Goal: Obtain resource: Obtain resource

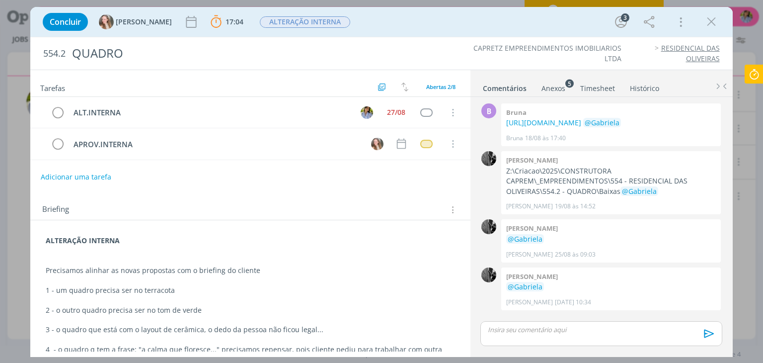
scroll to position [3, 0]
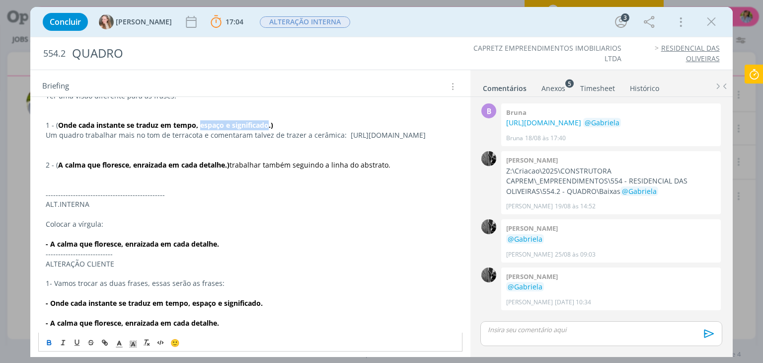
drag, startPoint x: 213, startPoint y: 144, endPoint x: 268, endPoint y: 144, distance: 55.7
click at [268, 130] on strong "Onde cada instante se traduz em tempo, espaço e significado.)" at bounding box center [165, 124] width 215 height 9
click at [206, 130] on strong "Onde cada instante se traduz em tempo, espaço e significado.)" at bounding box center [165, 124] width 215 height 9
drag, startPoint x: 217, startPoint y: 144, endPoint x: 272, endPoint y: 142, distance: 55.2
click at [272, 130] on strong "Onde cada instante se traduz em tempo, espaço e significado.)" at bounding box center [165, 124] width 215 height 9
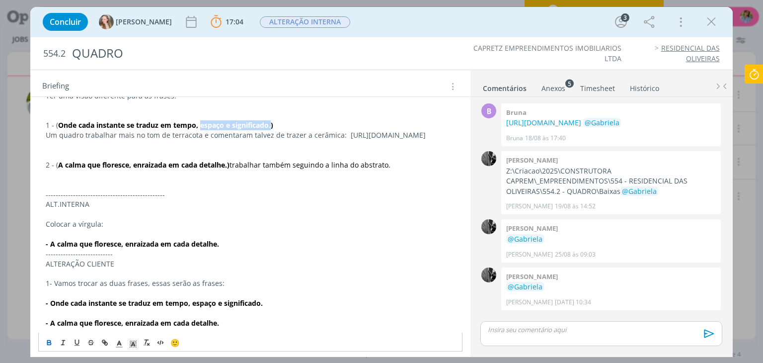
copy strong "espaço e significado."
drag, startPoint x: 174, startPoint y: 143, endPoint x: 270, endPoint y: 141, distance: 96.4
click at [271, 130] on strong "Onde cada instante se traduz em tempo, espaço e significado.)" at bounding box center [165, 124] width 215 height 9
copy strong "tempo, espaço e significado."
drag, startPoint x: 58, startPoint y: 142, endPoint x: 171, endPoint y: 142, distance: 113.3
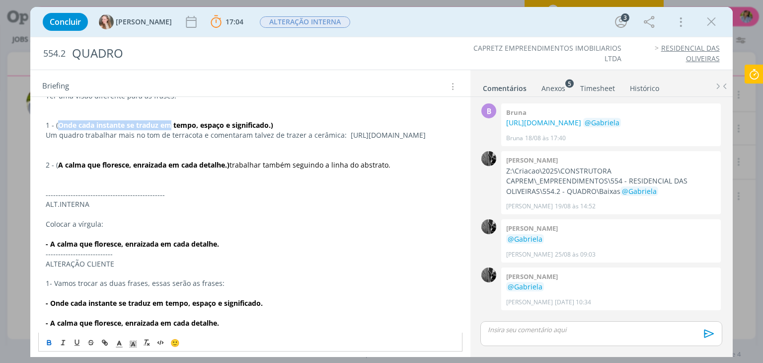
click at [171, 130] on strong "Onde cada instante se traduz em tempo, espaço e significado.)" at bounding box center [165, 124] width 215 height 9
copy strong "Onde cada instante se traduz em"
